Goal: Contribute content: Add original content to the website for others to see

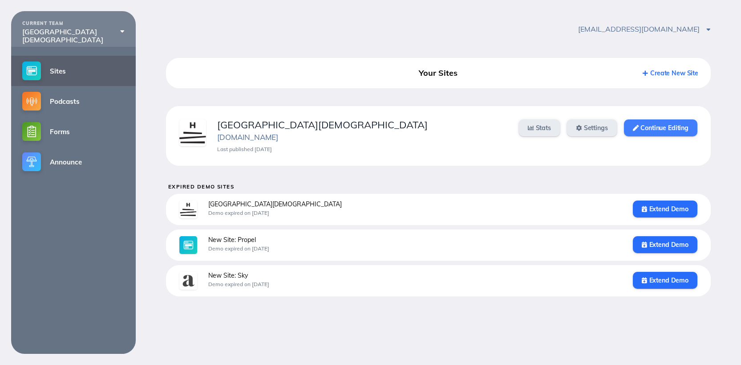
click at [647, 128] on link "Continue Editing" at bounding box center [660, 127] width 73 height 17
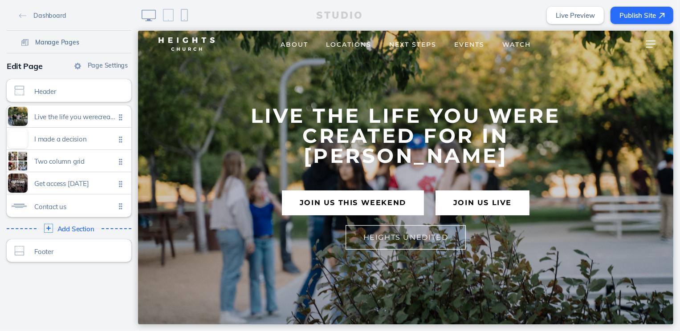
click at [54, 47] on link "Manage Pages" at bounding box center [50, 41] width 65 height 13
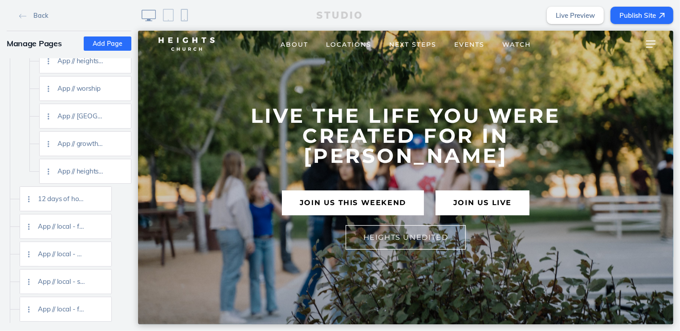
scroll to position [1536, 0]
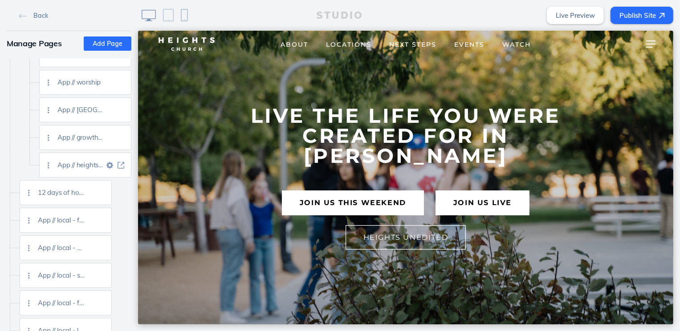
click at [121, 167] on img at bounding box center [121, 165] width 7 height 7
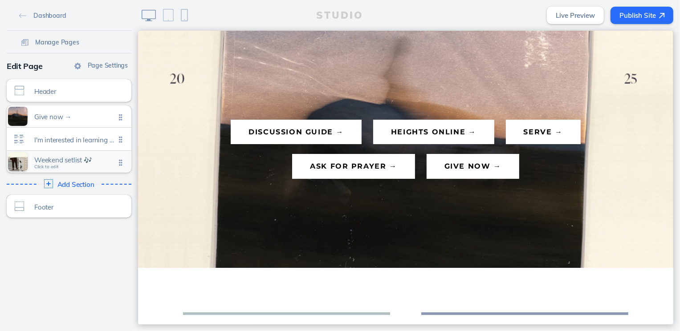
click at [77, 159] on span "Weekend setlist 🎶" at bounding box center [74, 160] width 81 height 8
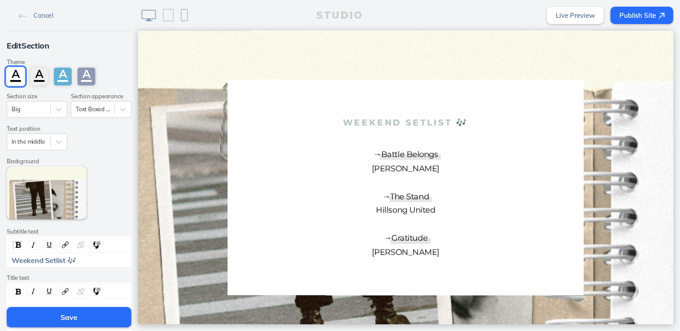
scroll to position [236, 0]
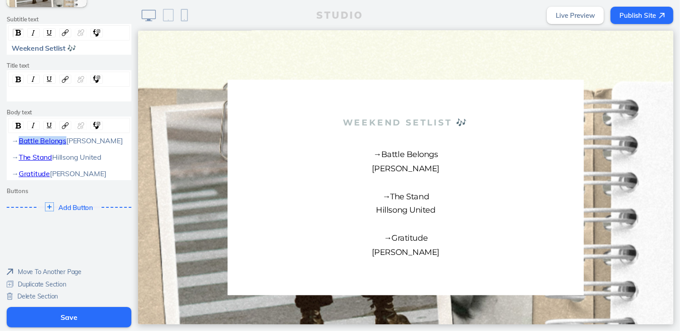
drag, startPoint x: 75, startPoint y: 116, endPoint x: 13, endPoint y: 117, distance: 61.9
click at [13, 137] on div "→ Battle Belongs [PERSON_NAME] → The Stand Hillsong United → Gratitude [PERSON_…" at bounding box center [69, 157] width 115 height 41
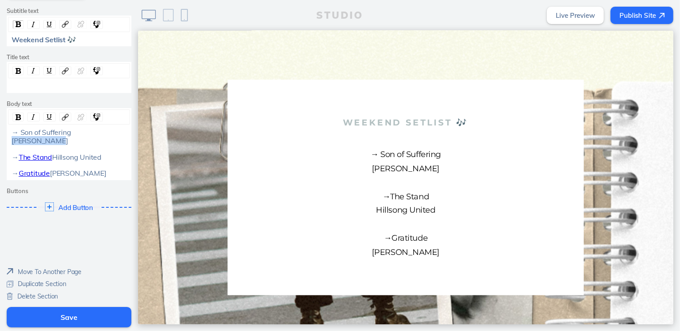
drag, startPoint x: 55, startPoint y: 128, endPoint x: 8, endPoint y: 128, distance: 47.7
click at [8, 128] on div "→ Son of Suffering [PERSON_NAME] → The Stand Hillsong United → Gratitude [PERSO…" at bounding box center [69, 152] width 122 height 49
drag, startPoint x: 74, startPoint y: 117, endPoint x: 18, endPoint y: 118, distance: 56.6
click at [18, 128] on div "→ Son of Suffering Maverick City → The Stand Hillsong United → Gratitude [PERSO…" at bounding box center [69, 152] width 115 height 49
click at [64, 114] on img "rdw-link-control" at bounding box center [65, 117] width 7 height 7
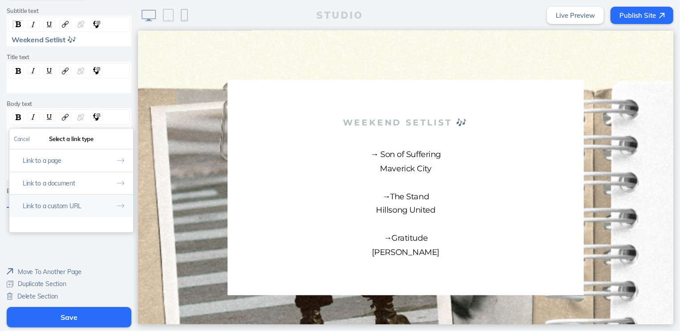
click at [79, 195] on button "Link to a custom URL" at bounding box center [71, 206] width 124 height 23
click at [76, 169] on input "rdw-link-control" at bounding box center [71, 176] width 115 height 15
paste input "[URL][DOMAIN_NAME]"
type input "[URL][DOMAIN_NAME]"
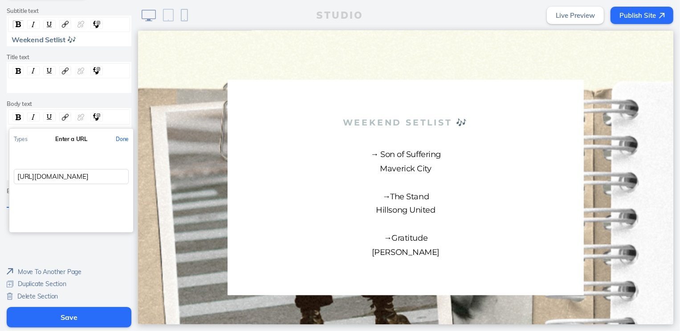
scroll to position [0, 145]
click at [122, 129] on button "Done" at bounding box center [122, 139] width 22 height 20
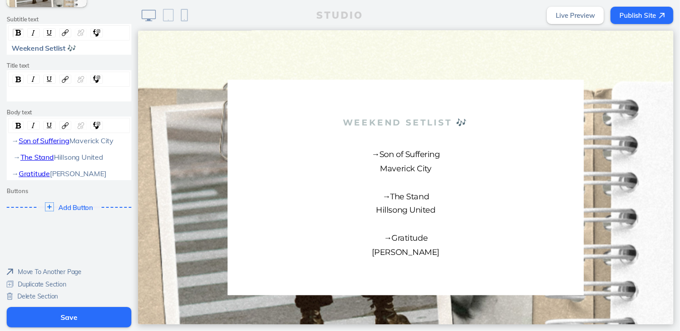
drag, startPoint x: 57, startPoint y: 143, endPoint x: 17, endPoint y: 143, distance: 39.6
click at [17, 143] on div "→ Son of Suffering Maverick City → The Stand Hillsong United → Gratitude [PERSO…" at bounding box center [69, 157] width 115 height 41
click at [17, 143] on span "Maverick City →" at bounding box center [63, 148] width 102 height 25
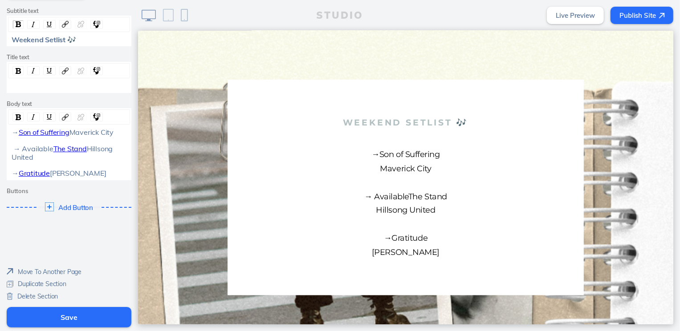
drag, startPoint x: 90, startPoint y: 141, endPoint x: 48, endPoint y: 142, distance: 41.4
click at [48, 142] on div "→ Son of Suffering Maverick City → Available The Stand Hillsong United → Gratit…" at bounding box center [69, 152] width 115 height 49
drag, startPoint x: 67, startPoint y: 150, endPoint x: 8, endPoint y: 151, distance: 58.3
click at [12, 151] on div "→ Son of Suffering Maverick City → Available Hillsong United → Gratitude [PERSO…" at bounding box center [69, 152] width 115 height 49
click at [57, 142] on div "→ Son of Suffering Maverick City → Available Elevation Worship → Gratitude [PER…" at bounding box center [69, 152] width 115 height 49
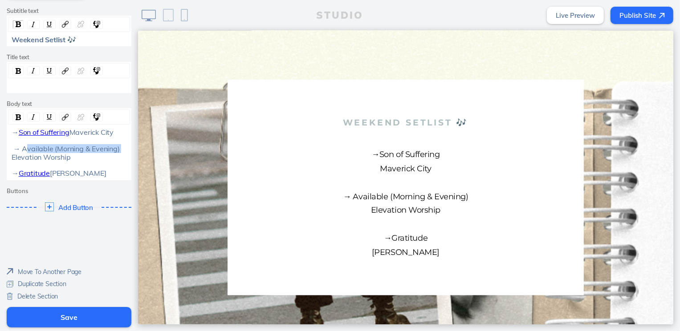
drag, startPoint x: 119, startPoint y: 143, endPoint x: 20, endPoint y: 143, distance: 99.3
click at [20, 143] on div "→ Son of Suffering Maverick City → Available (Morning & Evening) Elevation Wors…" at bounding box center [69, 152] width 115 height 49
click at [62, 114] on img "rdw-link-control" at bounding box center [65, 117] width 7 height 7
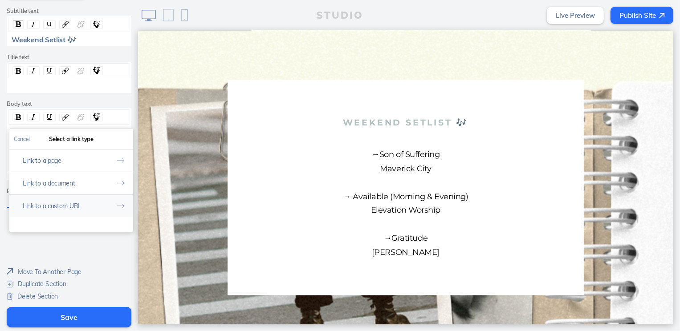
click at [83, 195] on button "Link to a custom URL" at bounding box center [71, 206] width 124 height 23
click at [88, 168] on div "Types Enter a URL Done" at bounding box center [71, 181] width 124 height 104
click at [88, 169] on input "rdw-link-control" at bounding box center [71, 176] width 115 height 15
paste input "[URL][DOMAIN_NAME]"
type input "[URL][DOMAIN_NAME]"
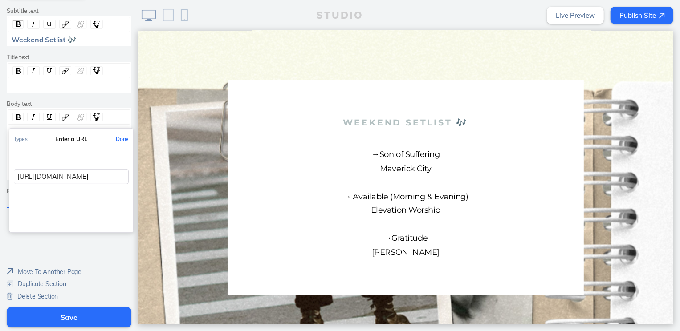
click at [125, 129] on button "Done" at bounding box center [122, 139] width 22 height 20
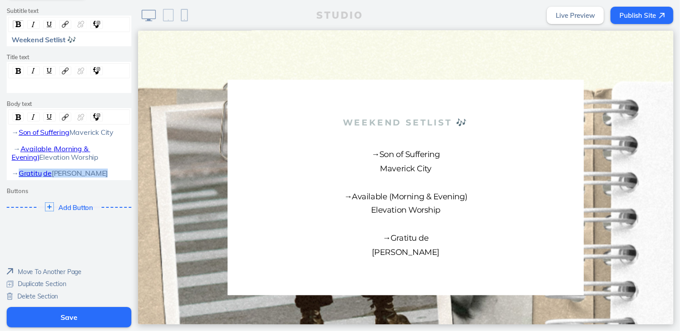
drag, startPoint x: 62, startPoint y: 172, endPoint x: 4, endPoint y: 167, distance: 58.2
click at [7, 167] on div "→ Son of Suffering Maverick City → Available (Morning & Evening) Elevation Wors…" at bounding box center [69, 144] width 125 height 72
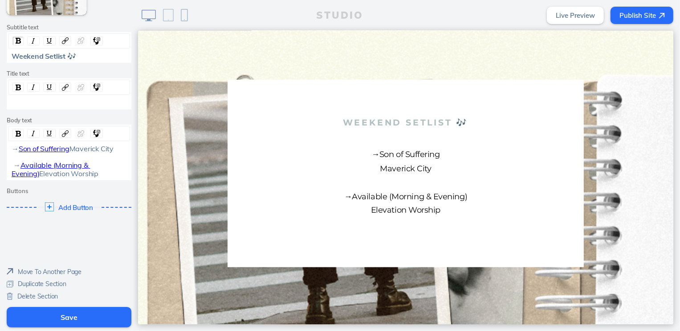
scroll to position [228, 0]
click at [8, 145] on div "→ Son of Suffering Maverick City → Available (Morning & Evening) Elevation Wors…" at bounding box center [69, 161] width 122 height 33
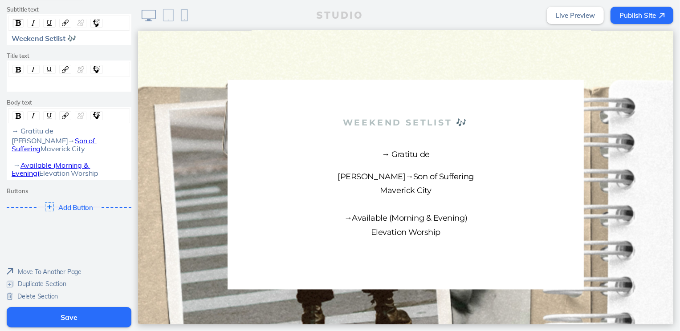
scroll to position [236, 0]
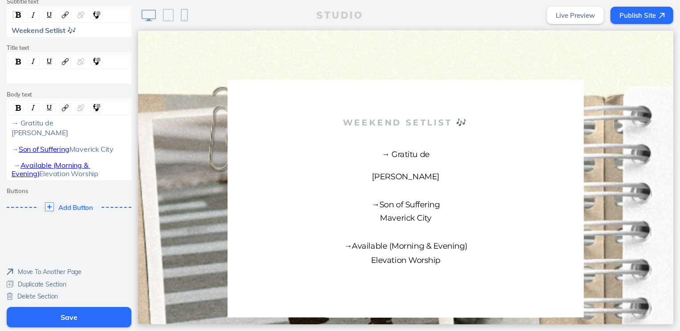
click at [12, 128] on span "[PERSON_NAME] →" at bounding box center [40, 140] width 56 height 25
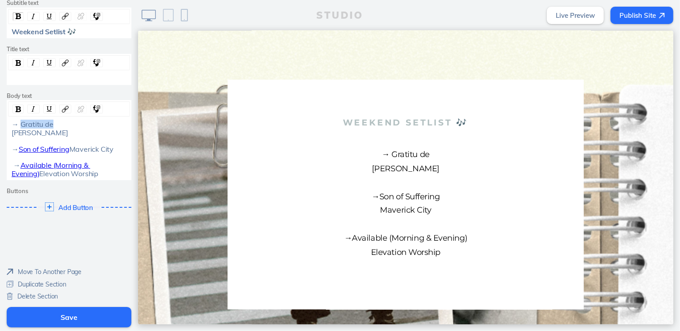
drag, startPoint x: 53, startPoint y: 116, endPoint x: 19, endPoint y: 117, distance: 33.8
click at [19, 120] on div "→ Gratitu de [PERSON_NAME] → Son of Suffering [GEOGRAPHIC_DATA] → Available (Mo…" at bounding box center [69, 148] width 115 height 57
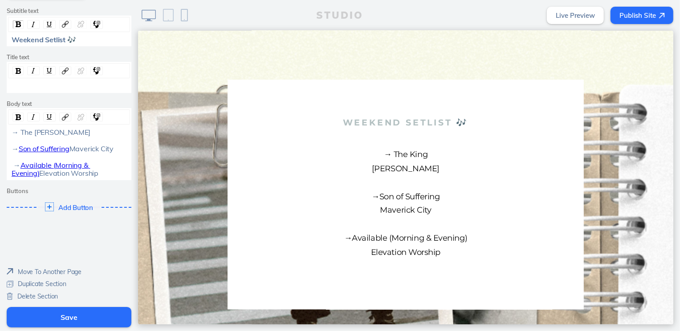
drag, startPoint x: 53, startPoint y: 126, endPoint x: 4, endPoint y: 126, distance: 49.9
click at [7, 126] on div "→ The [PERSON_NAME] → Son of Suffering [GEOGRAPHIC_DATA] → Available (Morning &…" at bounding box center [69, 144] width 125 height 72
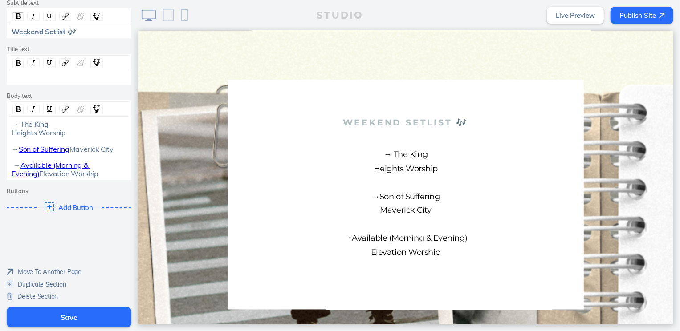
click at [51, 178] on div "→ The King Heights Worship → Son of Suffering [GEOGRAPHIC_DATA] → Available (Mo…" at bounding box center [69, 148] width 115 height 57
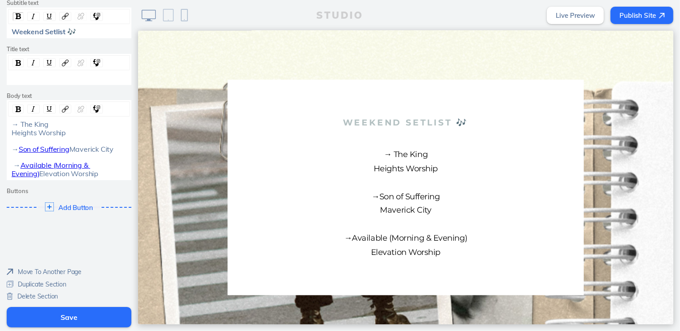
click at [89, 319] on button "Save" at bounding box center [69, 317] width 125 height 20
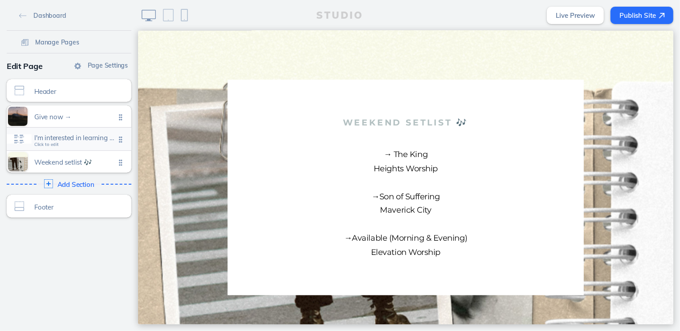
click at [72, 148] on div "I'm interested in learning more Click to edit" at bounding box center [69, 139] width 125 height 23
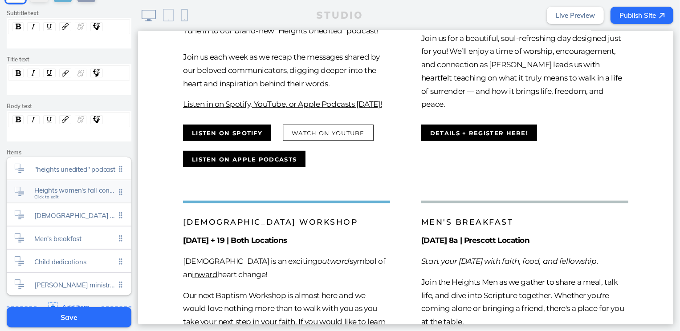
scroll to position [84, 0]
click at [75, 195] on span "Heights women's fall conference Click to edit" at bounding box center [74, 192] width 81 height 8
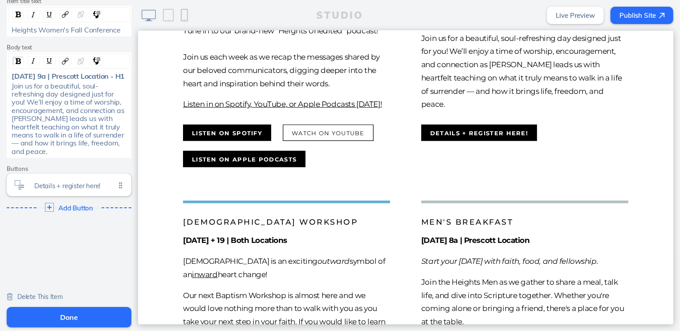
scroll to position [69, 0]
click at [54, 296] on span "Delete This Item" at bounding box center [39, 297] width 45 height 8
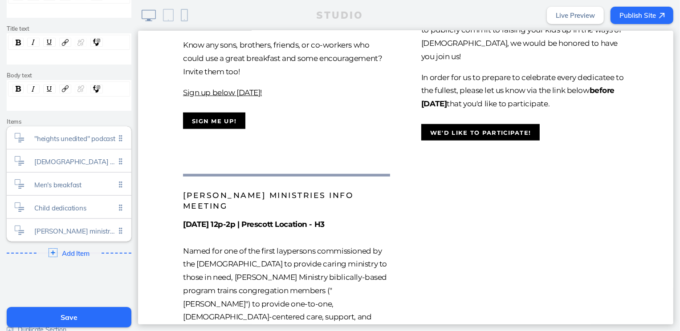
scroll to position [659, 0]
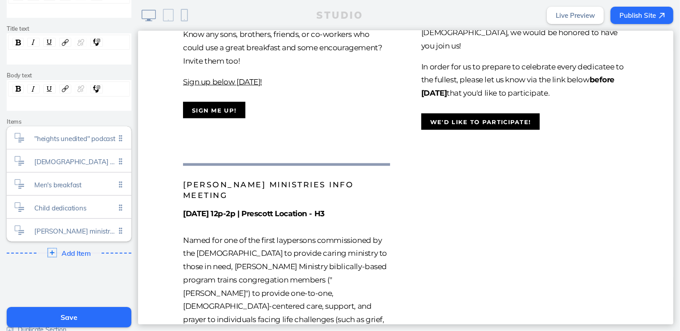
click at [73, 253] on span "Add Item" at bounding box center [76, 253] width 29 height 8
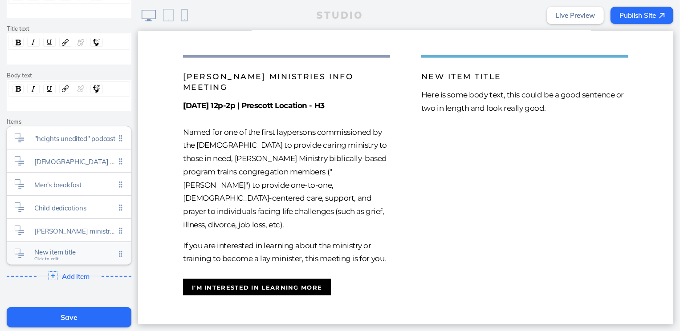
scroll to position [768, 0]
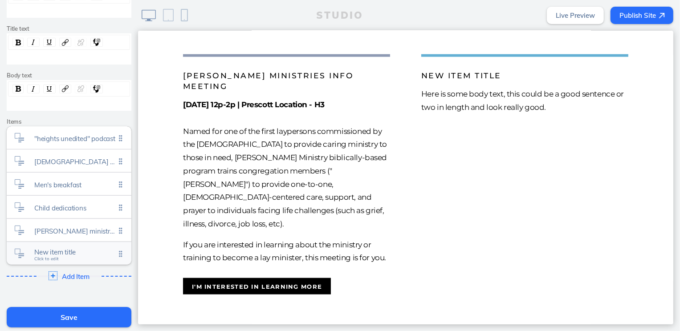
click at [70, 249] on span "New item title" at bounding box center [74, 253] width 81 height 8
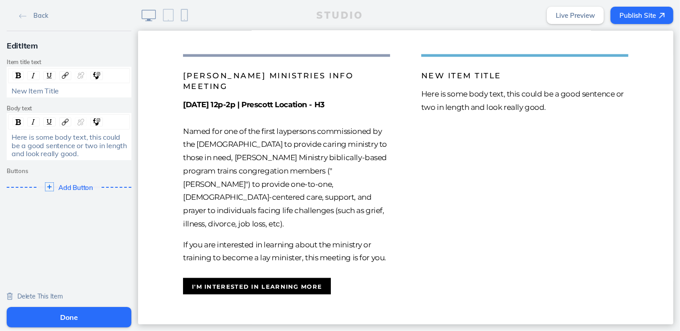
click at [49, 91] on span "New Item Title" at bounding box center [35, 90] width 47 height 9
click at [60, 149] on span "Here is some body text, this could be a good sentence or two in length and look…" at bounding box center [70, 145] width 117 height 25
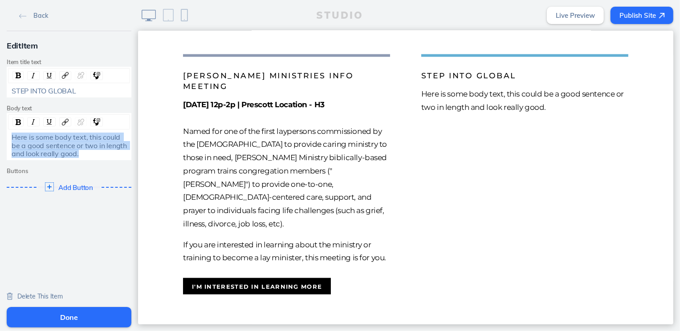
click at [60, 149] on span "Here is some body text, this could be a good sentence or two in length and look…" at bounding box center [70, 145] width 117 height 25
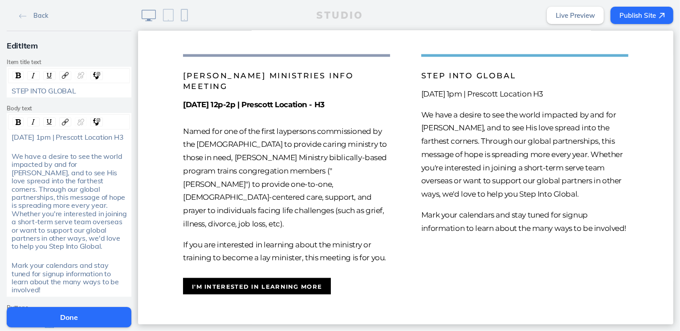
click at [224, 109] on strong "[DATE] 12p-2p | Prescott Location - H3" at bounding box center [254, 104] width 142 height 9
drag, startPoint x: 44, startPoint y: 137, endPoint x: 0, endPoint y: 138, distance: 43.6
click at [0, 138] on div "Edit Item Item title text STEP INTO GLOBAL Body text [DATE] 1pm | Prescott Loca…" at bounding box center [69, 186] width 138 height 310
click at [57, 139] on span "[DATE] 1pm | Prescott Location H3" at bounding box center [68, 137] width 112 height 9
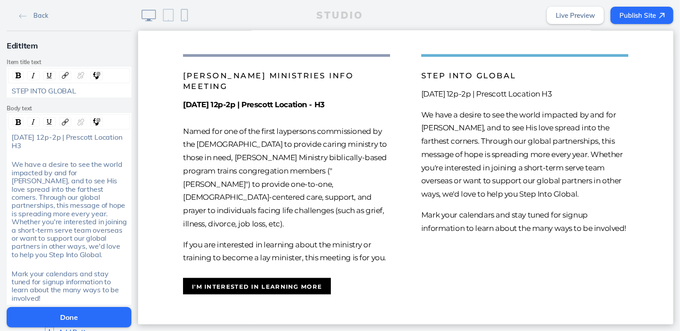
click at [62, 147] on div "[DATE] 12p-2p | Prescott Location H3" at bounding box center [69, 141] width 115 height 16
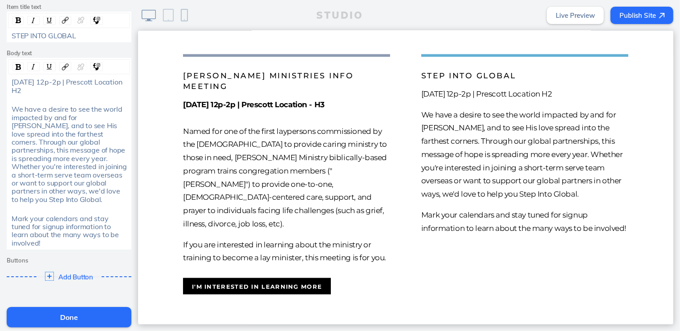
scroll to position [57, 0]
click at [61, 271] on span "Add Button" at bounding box center [76, 275] width 37 height 8
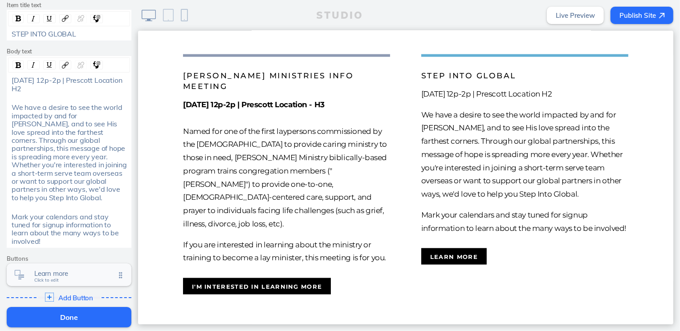
click at [65, 270] on span "Learn more" at bounding box center [74, 274] width 81 height 8
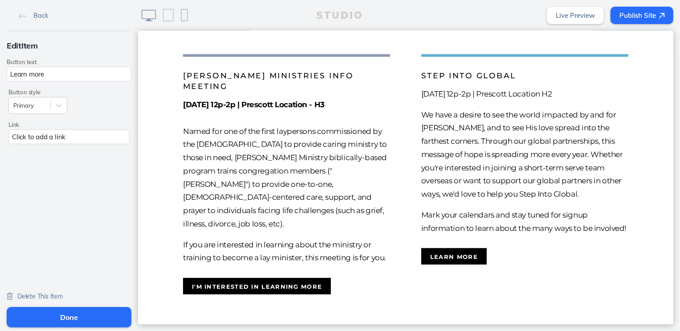
click at [73, 140] on div "Click to add a link" at bounding box center [68, 137] width 121 height 15
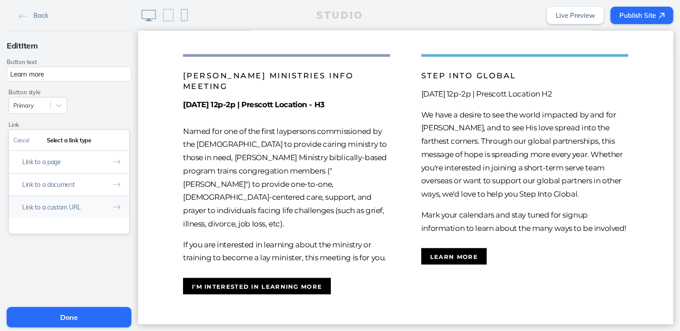
click at [74, 214] on button "Link to a custom URL" at bounding box center [69, 207] width 120 height 23
click at [71, 173] on input "text" at bounding box center [68, 178] width 111 height 15
paste input "[URL][DOMAIN_NAME]"
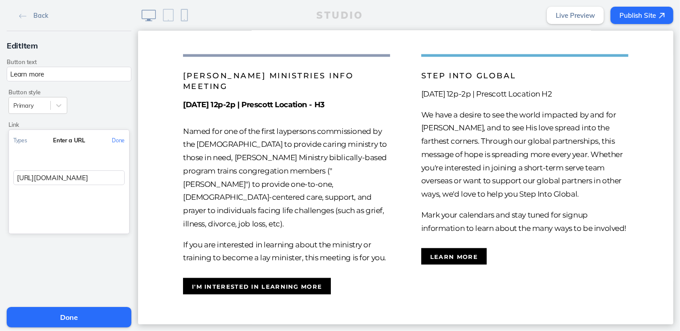
scroll to position [0, 102]
type input "[URL][DOMAIN_NAME]"
click at [118, 139] on button "Done" at bounding box center [118, 140] width 22 height 20
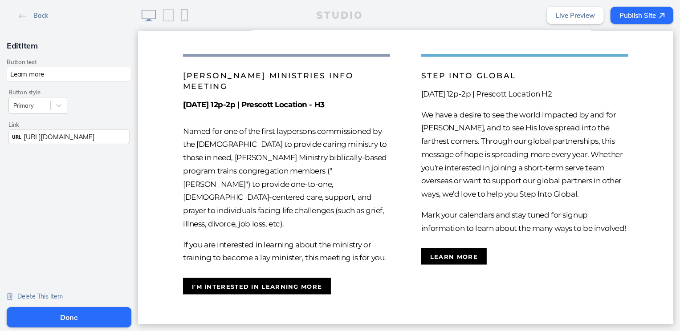
click at [69, 326] on button "Done" at bounding box center [69, 317] width 125 height 20
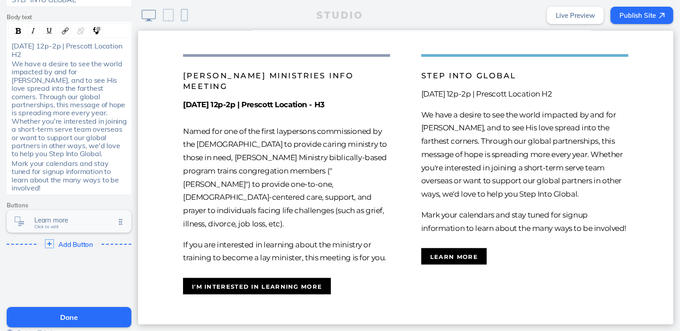
scroll to position [92, 0]
click at [60, 220] on div "Learn more Click to edit" at bounding box center [69, 220] width 125 height 23
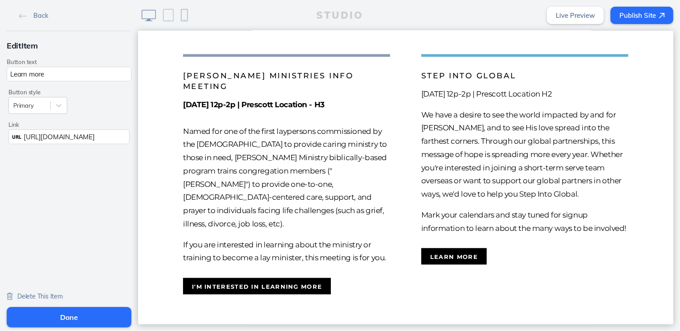
click at [53, 71] on input "Learn more" at bounding box center [69, 74] width 125 height 15
type input "I'm interested"
click at [54, 319] on button "Done" at bounding box center [69, 317] width 125 height 20
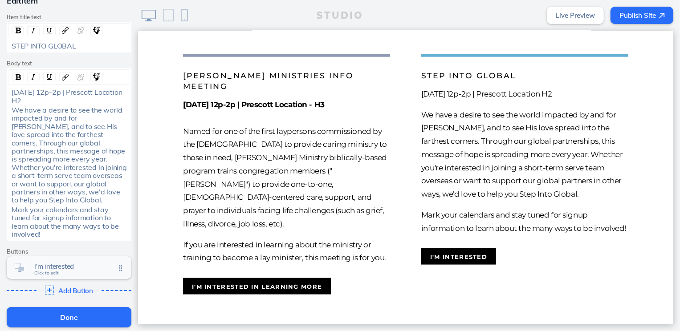
scroll to position [46, 0]
drag, startPoint x: 50, startPoint y: 97, endPoint x: 4, endPoint y: 90, distance: 46.0
click at [8, 90] on div "[DATE] 12p-2p | Prescott Location H2 We have a desire to see the world impacted…" at bounding box center [69, 162] width 122 height 150
click at [16, 76] on img "rdw-inline-control" at bounding box center [18, 76] width 5 height 6
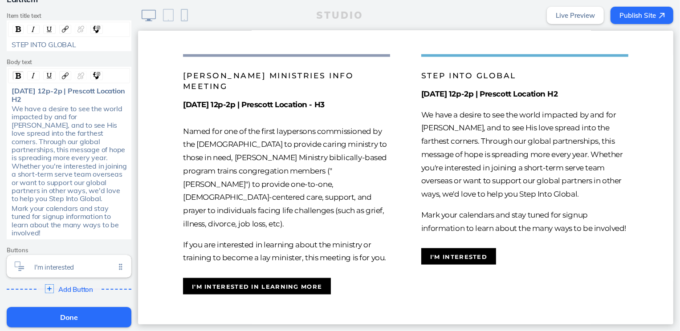
click at [91, 312] on button "Done" at bounding box center [69, 317] width 125 height 20
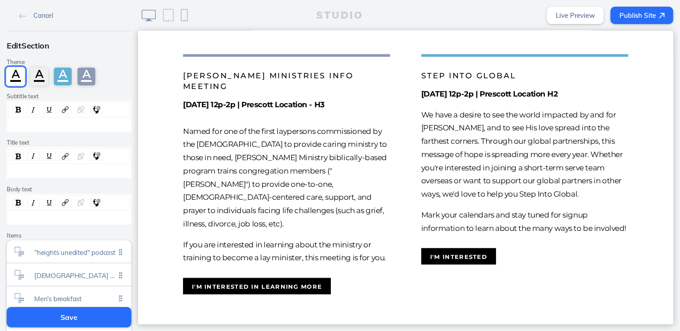
click at [85, 311] on button "Save" at bounding box center [69, 317] width 125 height 20
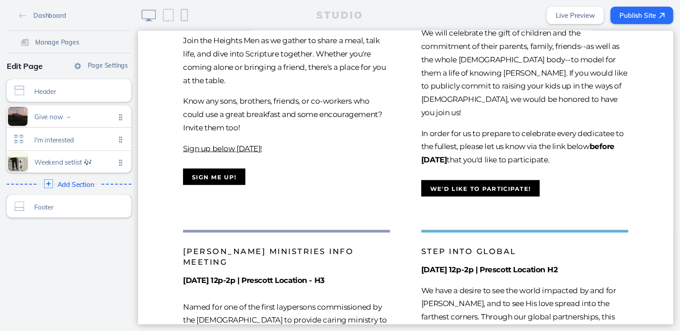
scroll to position [591, 0]
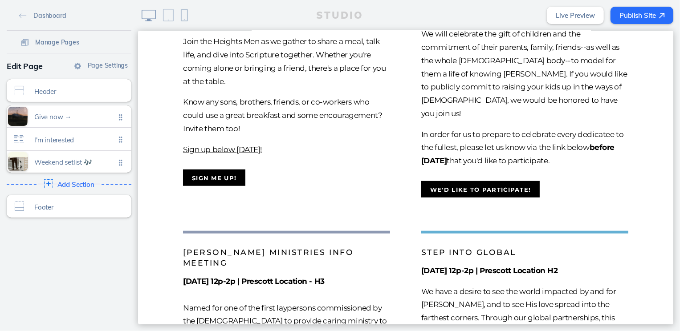
click at [579, 20] on link "Live Preview" at bounding box center [575, 15] width 57 height 17
click at [90, 143] on span "I'm interested Click to edit" at bounding box center [74, 140] width 81 height 8
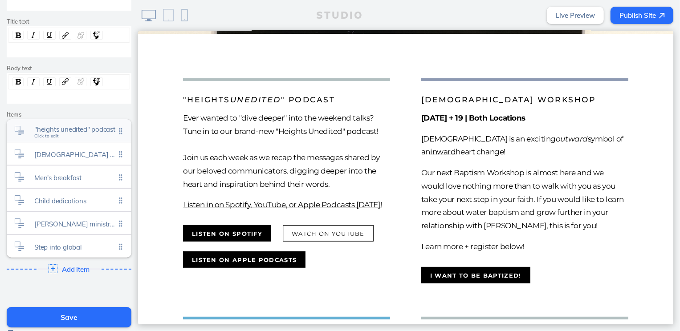
scroll to position [182, 0]
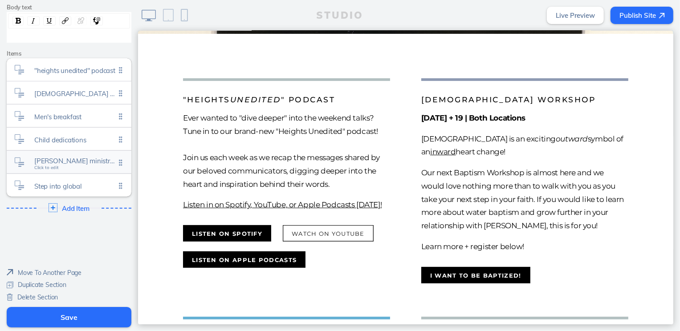
click at [73, 165] on span "[PERSON_NAME] ministries info meeting Click to edit" at bounding box center [74, 163] width 81 height 8
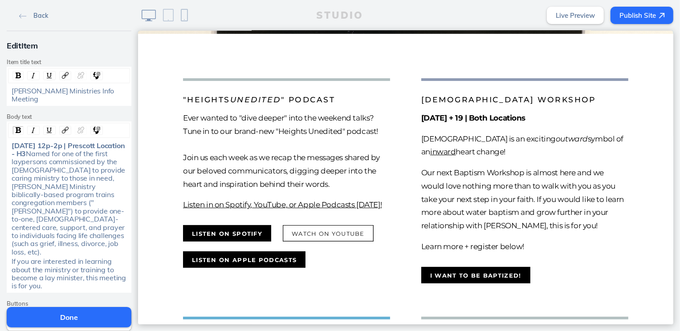
click at [33, 11] on link "Back" at bounding box center [34, 14] width 36 height 13
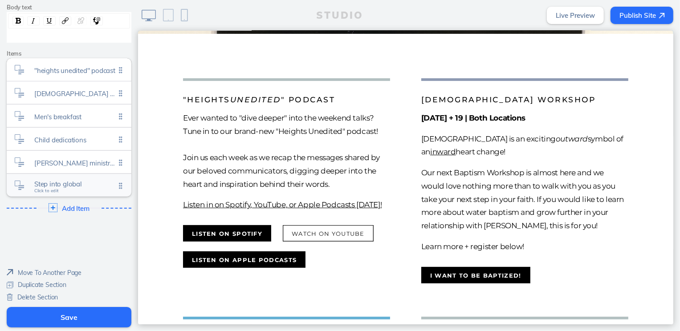
click at [62, 186] on span "Step into global" at bounding box center [74, 184] width 81 height 8
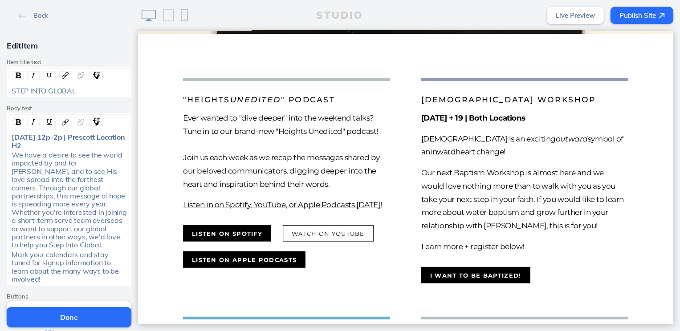
scroll to position [119, 0]
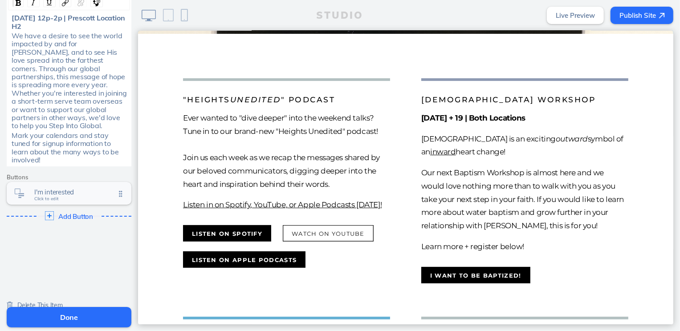
click at [62, 188] on span "I'm interested" at bounding box center [74, 192] width 81 height 8
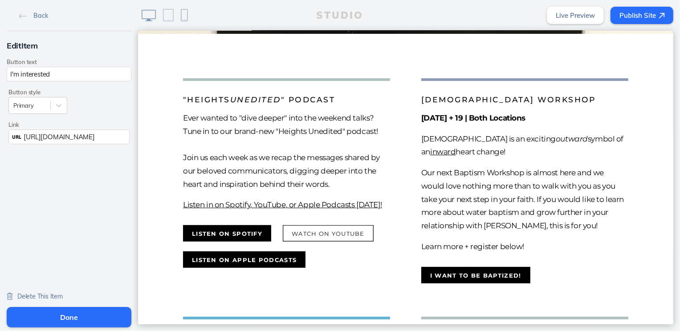
click at [39, 73] on input "I'm interested" at bounding box center [69, 74] width 125 height 15
type input "I'd like to hear more!"
click at [54, 315] on button "Done" at bounding box center [69, 317] width 125 height 20
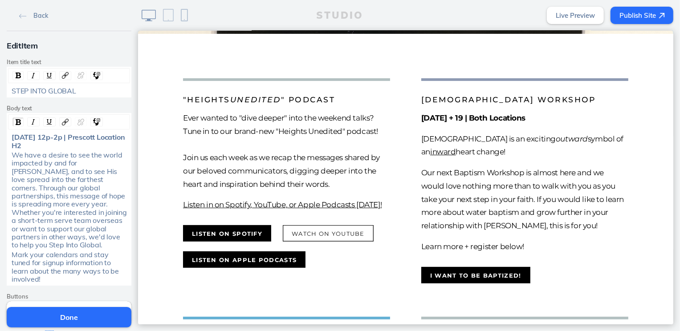
click at [638, 17] on button "Publish Site" at bounding box center [642, 15] width 63 height 17
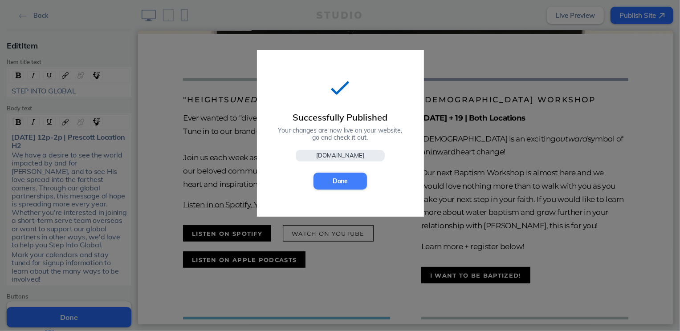
click at [339, 185] on button "Done" at bounding box center [340, 181] width 53 height 17
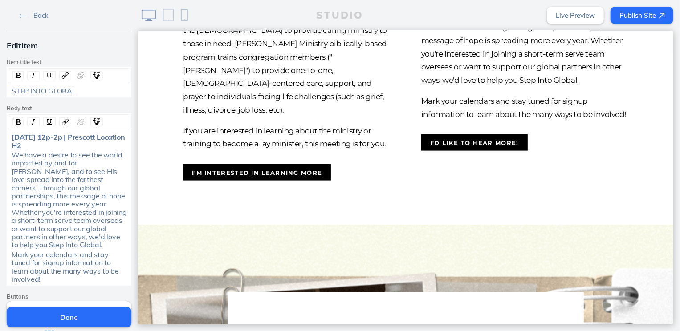
scroll to position [1015, 0]
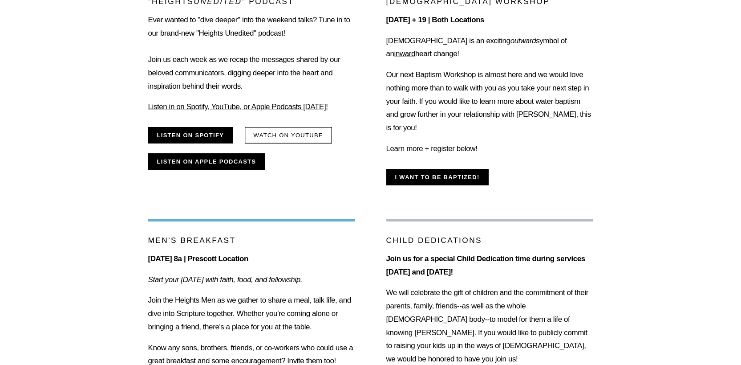
scroll to position [303, 0]
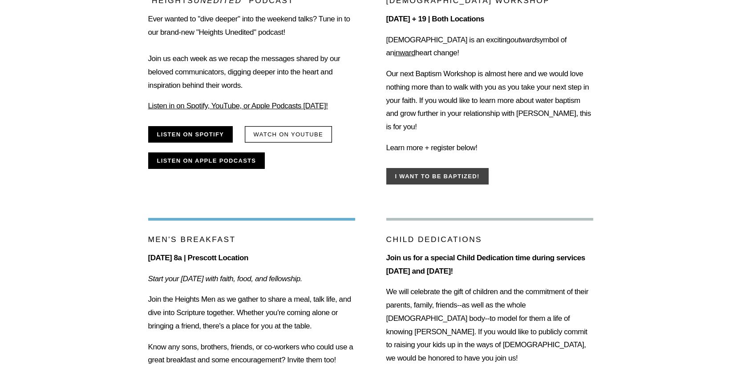
click at [422, 184] on button "I WANT TO BE BAPTIZED!" at bounding box center [438, 176] width 102 height 16
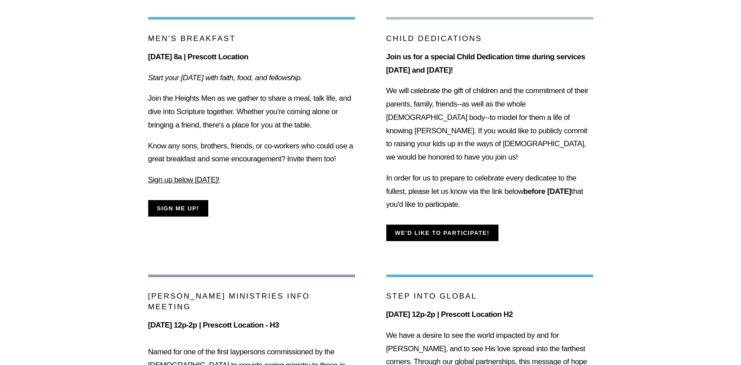
scroll to position [504, 0]
click at [174, 216] on button "Sign me up!" at bounding box center [178, 208] width 60 height 16
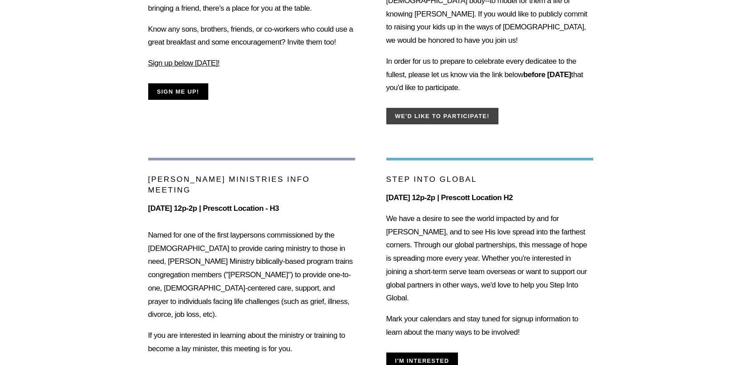
scroll to position [622, 0]
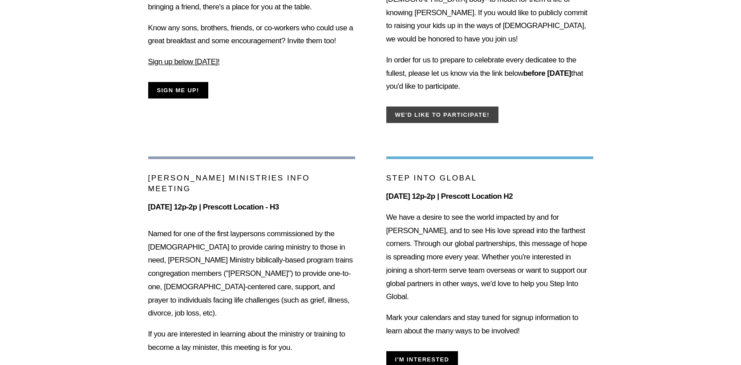
click at [485, 123] on button "We'd like to participate!" at bounding box center [443, 114] width 112 height 16
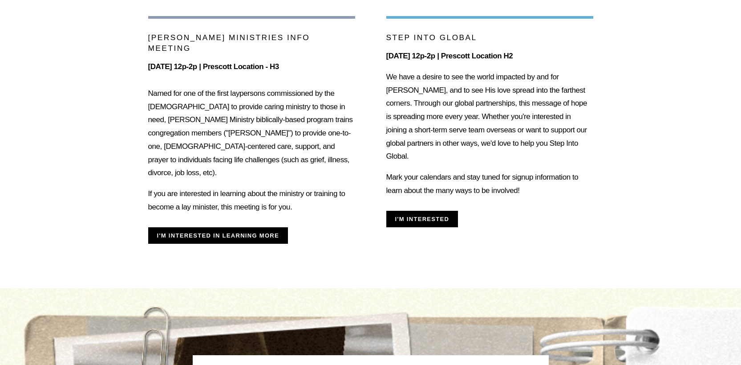
scroll to position [799, 0]
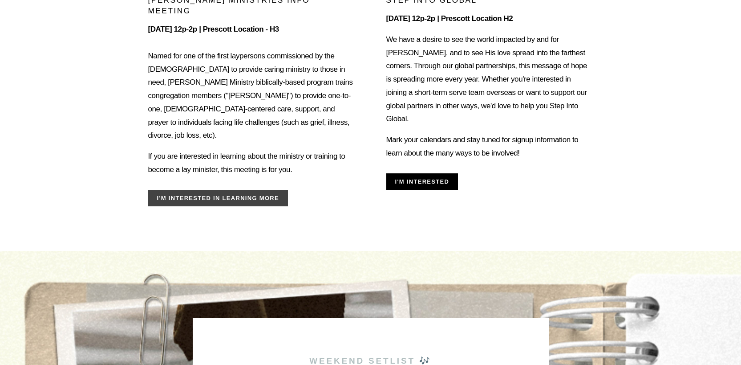
click at [234, 206] on button "I'm interested in learning more" at bounding box center [218, 198] width 140 height 16
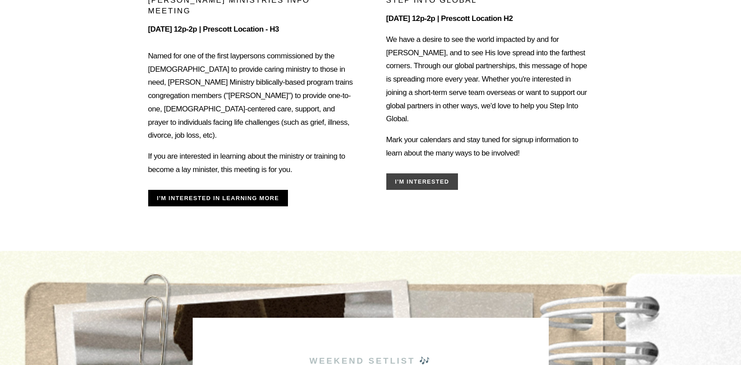
click at [419, 190] on button "I'm interested" at bounding box center [423, 181] width 72 height 16
